Goal: Task Accomplishment & Management: Use online tool/utility

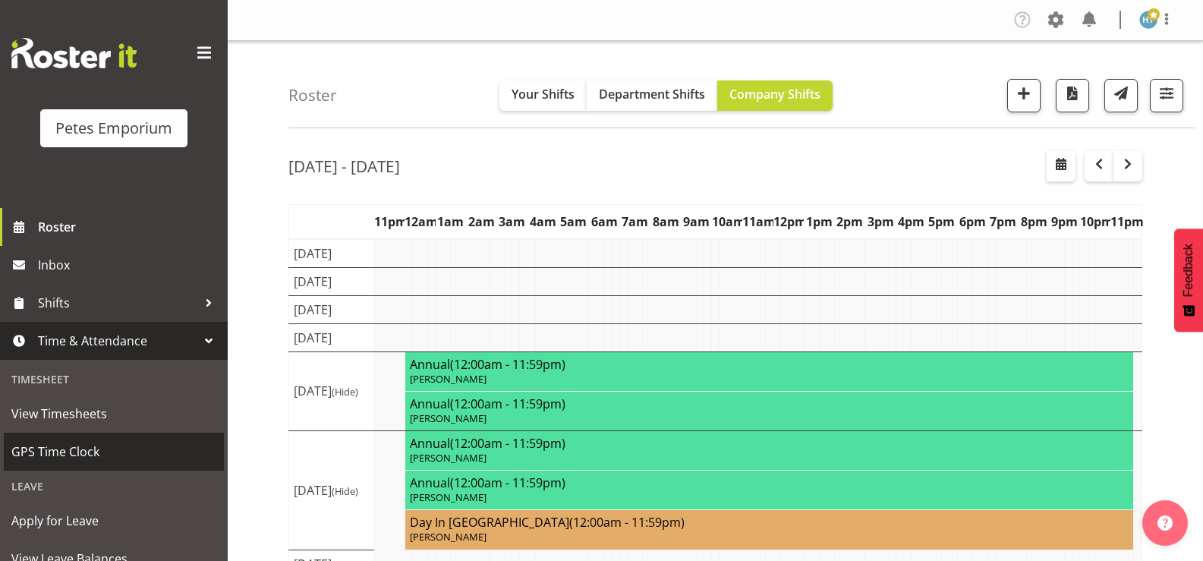
click at [71, 448] on span "GPS Time Clock" at bounding box center [113, 451] width 205 height 23
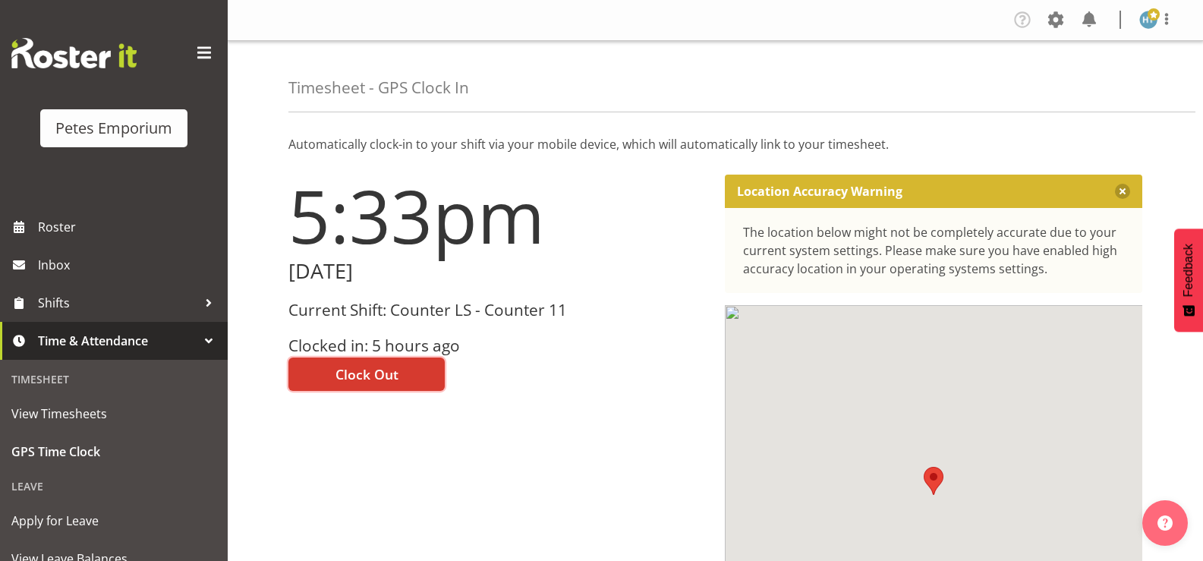
drag, startPoint x: 352, startPoint y: 370, endPoint x: 403, endPoint y: 345, distance: 57.0
click at [353, 370] on span "Clock Out" at bounding box center [366, 374] width 63 height 20
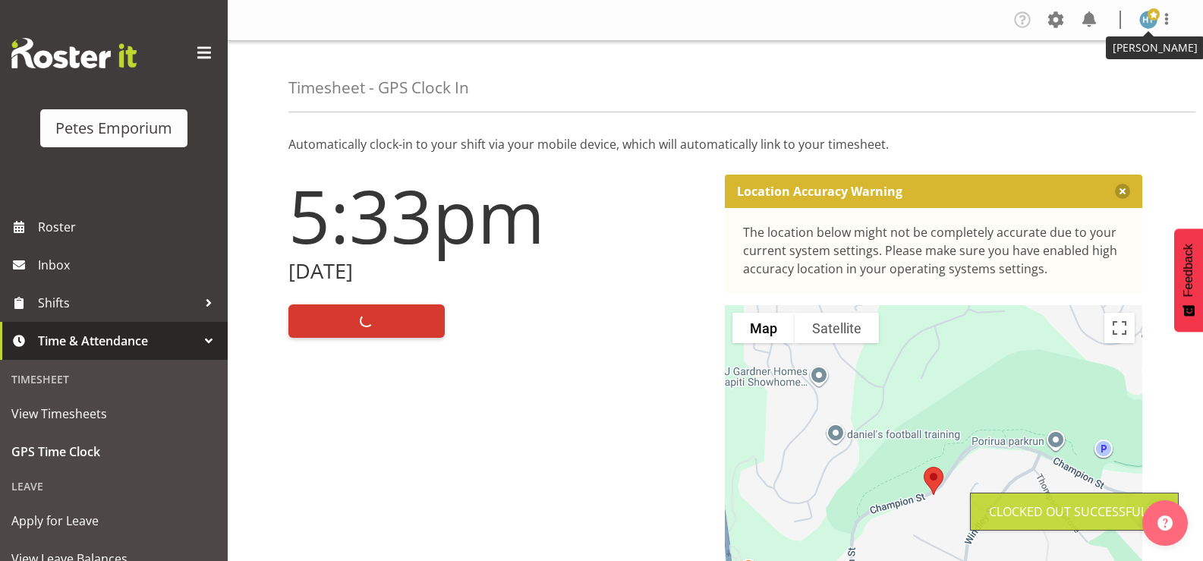
click at [1145, 19] on img at bounding box center [1148, 20] width 18 height 18
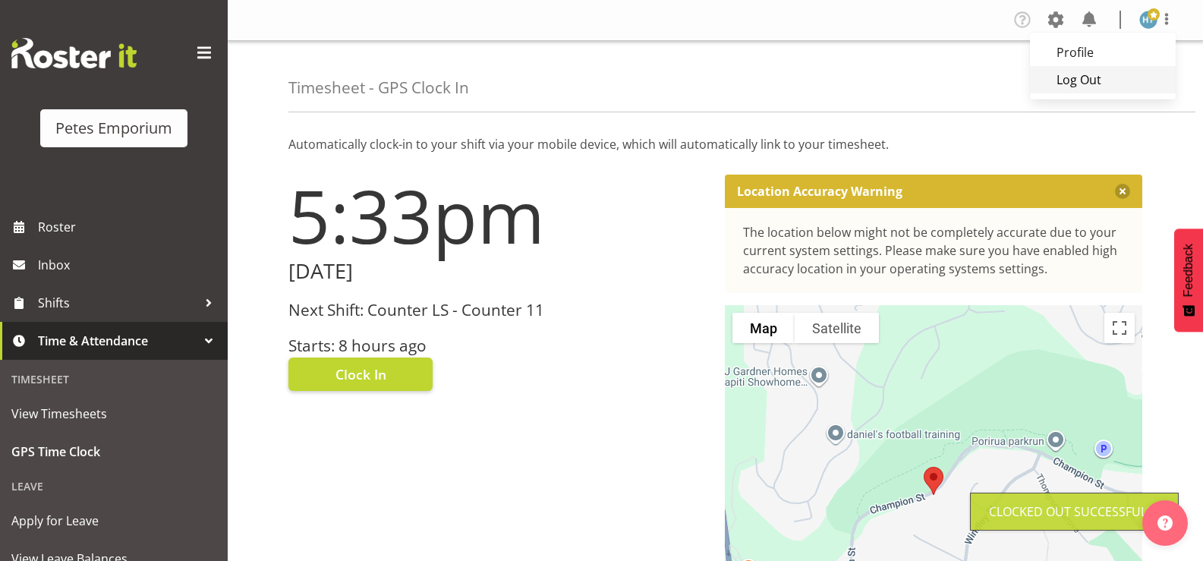
click at [1062, 82] on link "Log Out" at bounding box center [1103, 79] width 146 height 27
